Goal: Find specific page/section: Find specific page/section

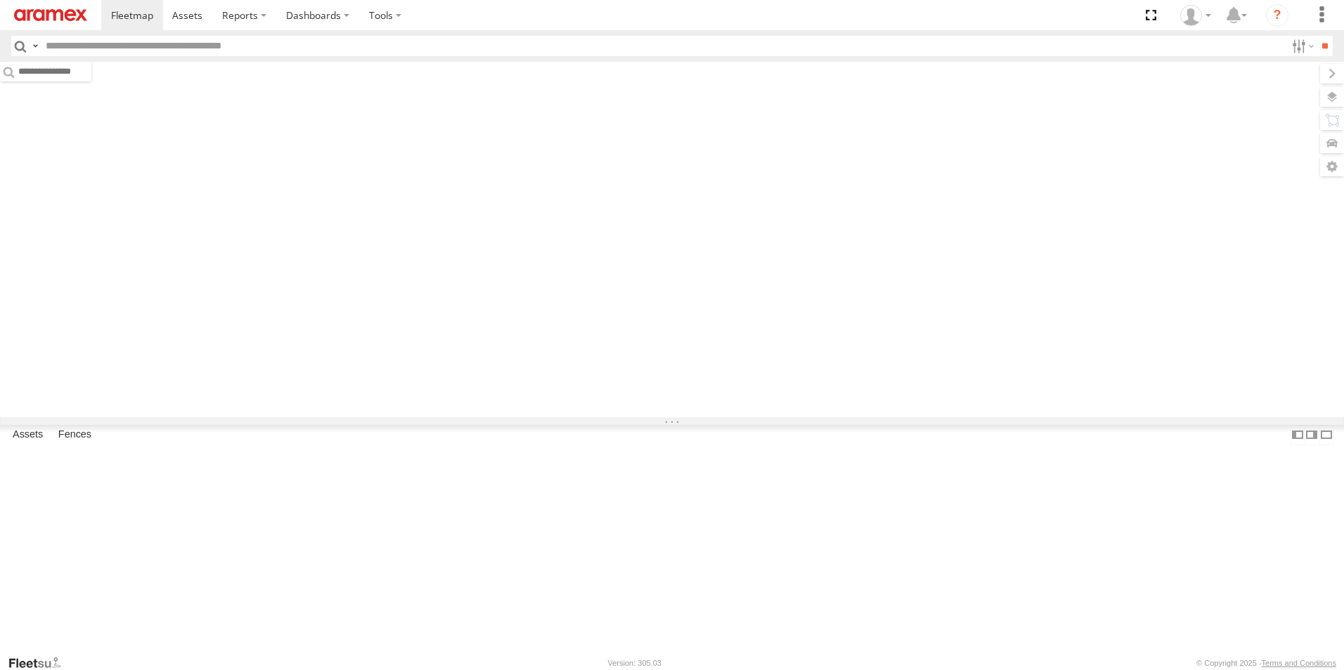
drag, startPoint x: 0, startPoint y: 0, endPoint x: 300, endPoint y: 37, distance: 302.4
click at [300, 37] on input "text" at bounding box center [662, 46] width 1245 height 20
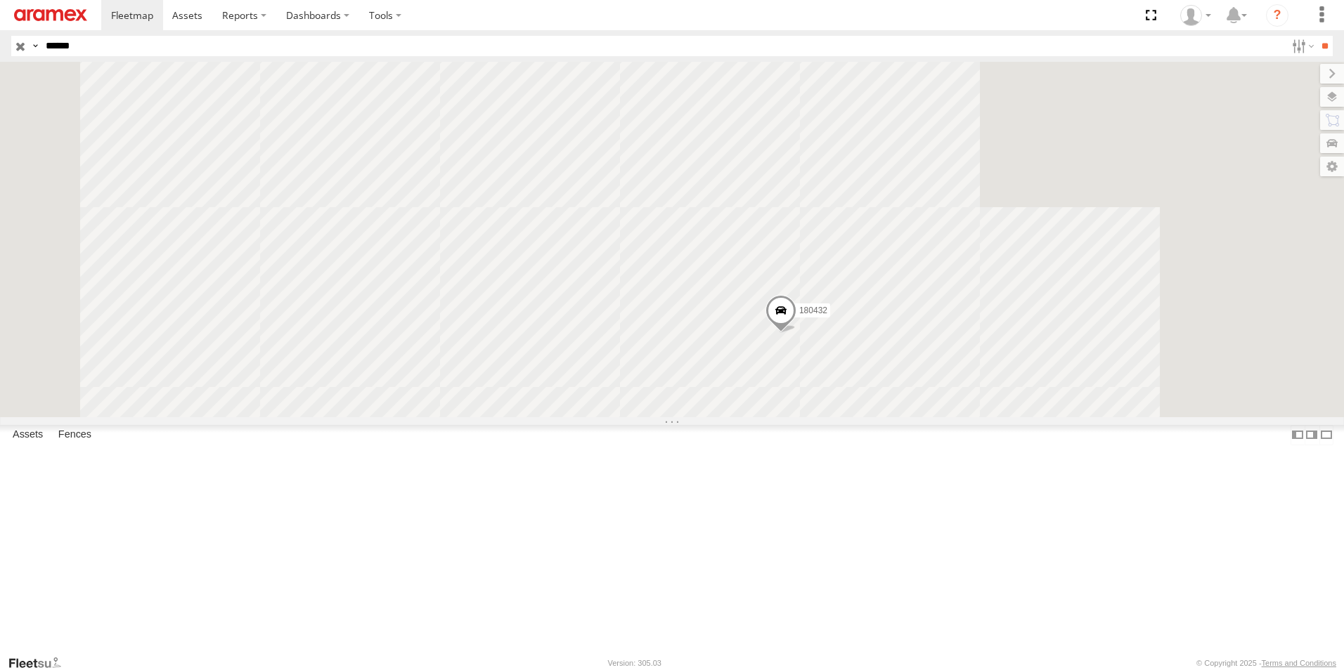
type input "******"
click at [1316, 36] on input "**" at bounding box center [1324, 46] width 16 height 20
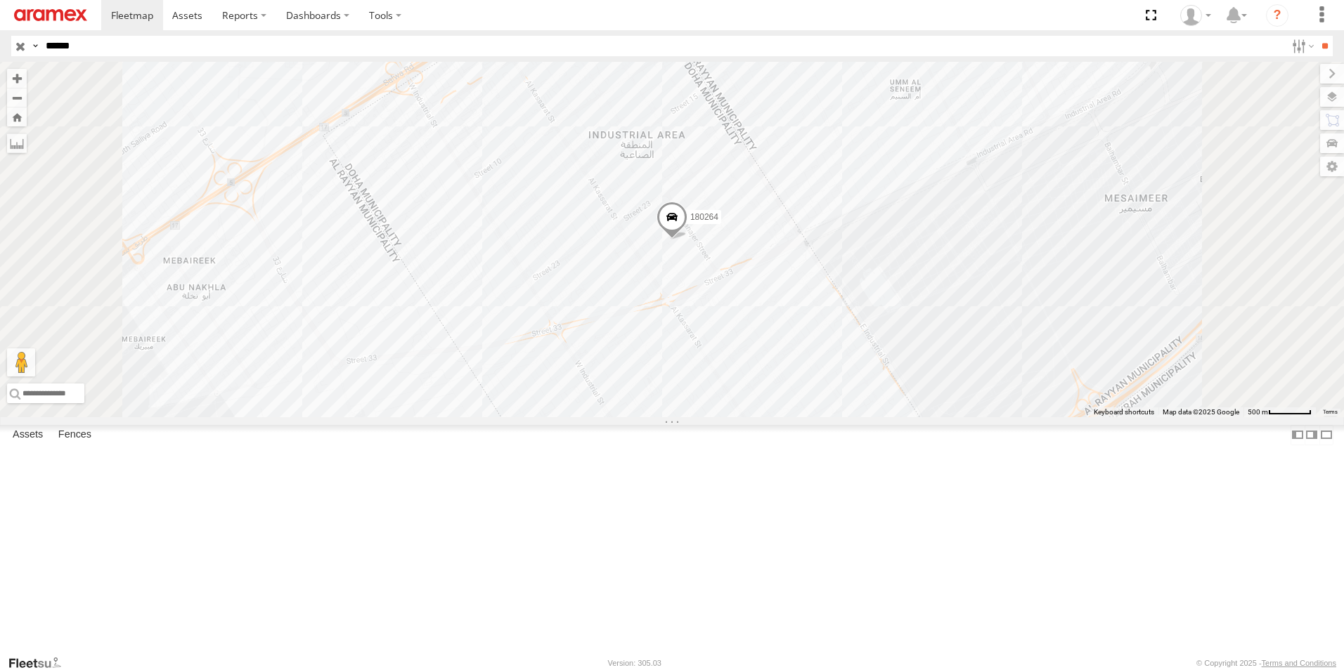
drag, startPoint x: 19, startPoint y: 36, endPoint x: 21, endPoint y: 43, distance: 7.3
click at [19, 36] on input "button" at bounding box center [20, 46] width 18 height 20
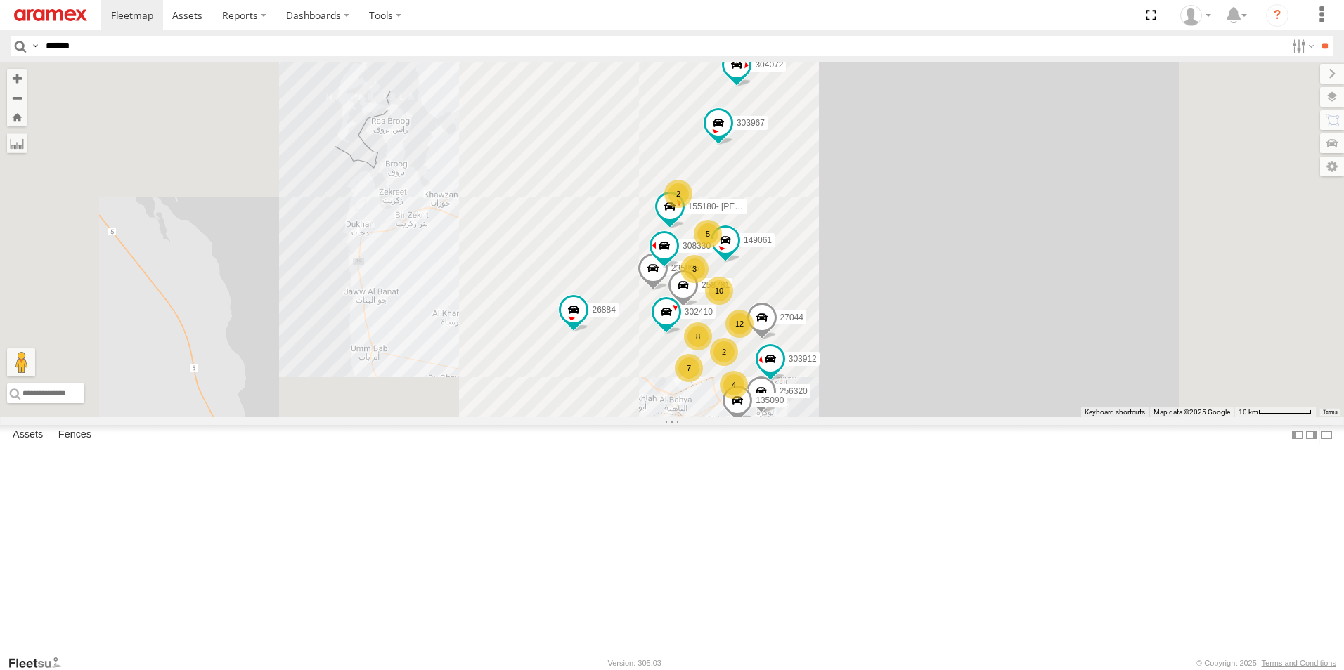
scroll to position [2017, 0]
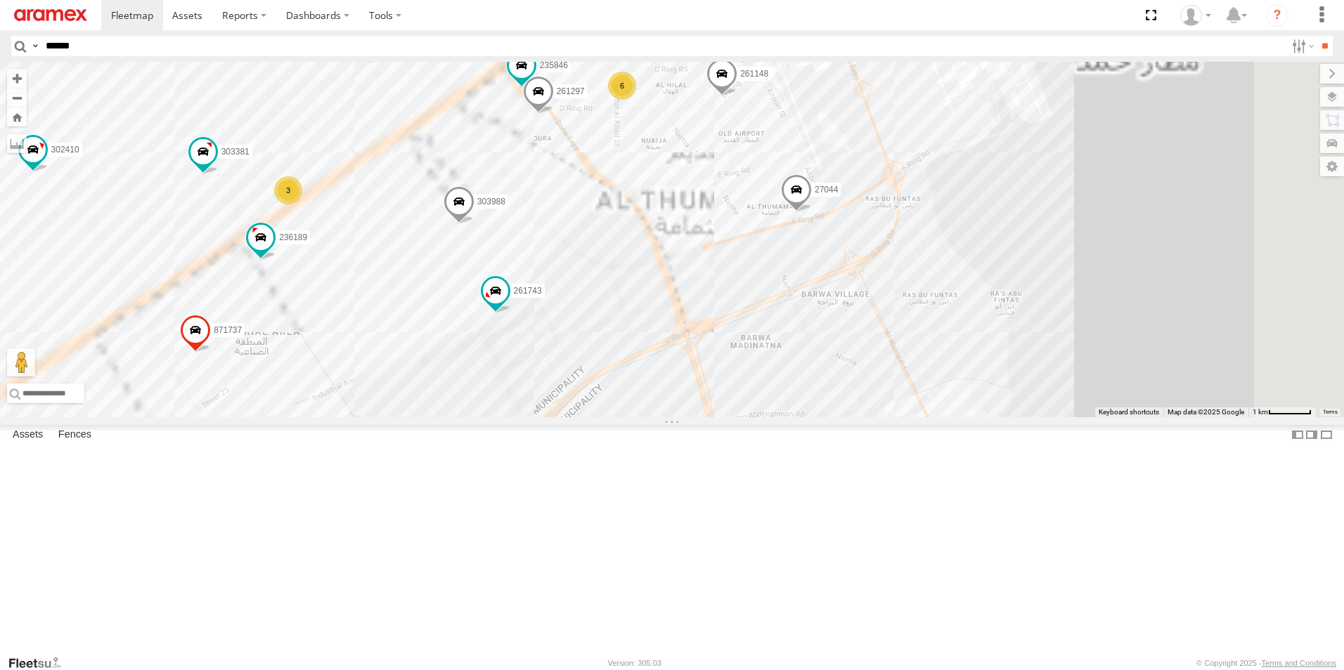
drag, startPoint x: 930, startPoint y: 538, endPoint x: 960, endPoint y: 355, distance: 185.2
click at [960, 355] on div "235895 258781 256320 308330 27044 303912 26884 303967 304072 337447 135090 3024…" at bounding box center [672, 240] width 1344 height 356
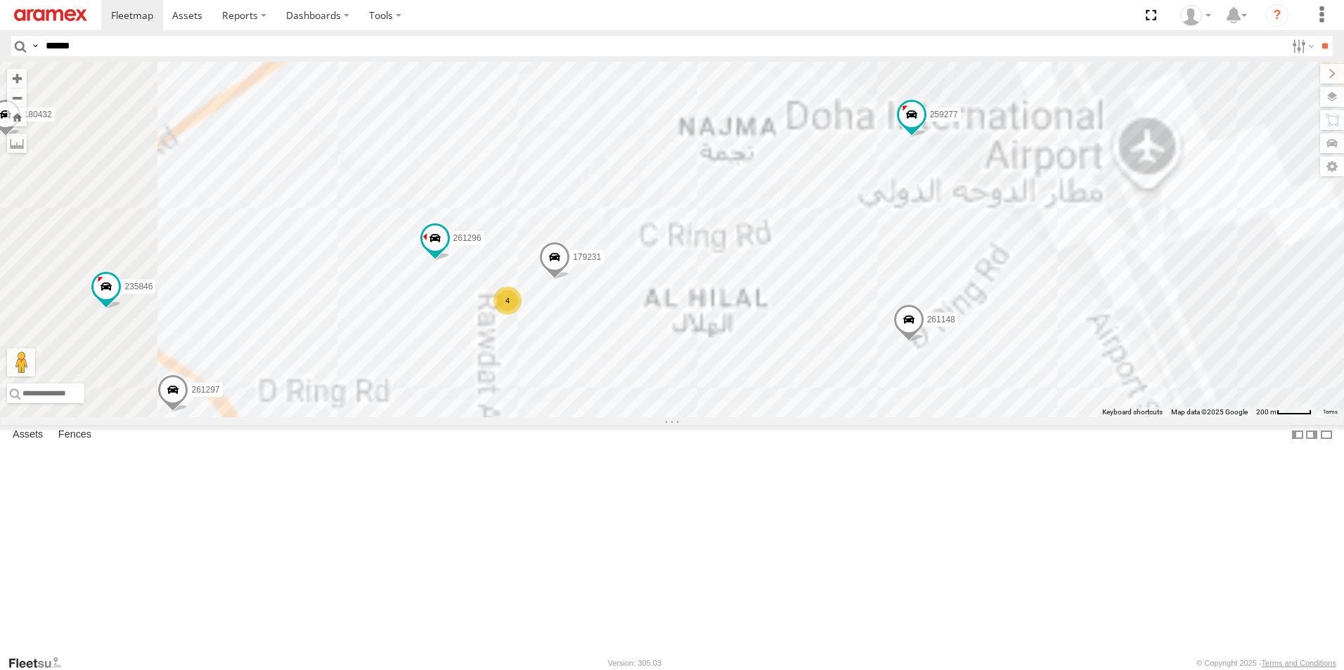
drag, startPoint x: 784, startPoint y: 296, endPoint x: 941, endPoint y: 285, distance: 157.8
click at [941, 285] on div "235895 258781 256320 308330 27044 303912 26884 303967 304072 337447 135090 3024…" at bounding box center [672, 240] width 1344 height 356
